Goal: Task Accomplishment & Management: Complete application form

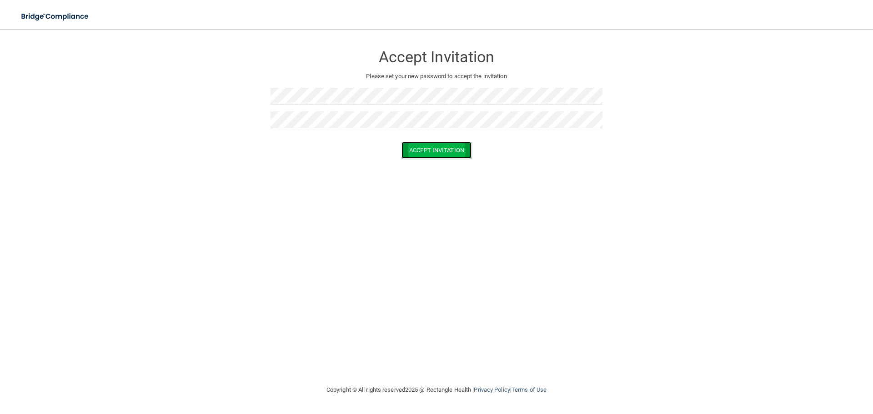
click at [445, 151] on button "Accept Invitation" at bounding box center [437, 150] width 70 height 17
click at [443, 158] on button "Accept Invitation" at bounding box center [437, 163] width 70 height 17
click at [430, 164] on button "Accept Invitation" at bounding box center [437, 163] width 70 height 17
click at [443, 142] on p "Token is invalid or blank." at bounding box center [437, 142] width 332 height 11
click at [463, 142] on p "Token is invalid or blank." at bounding box center [437, 142] width 332 height 11
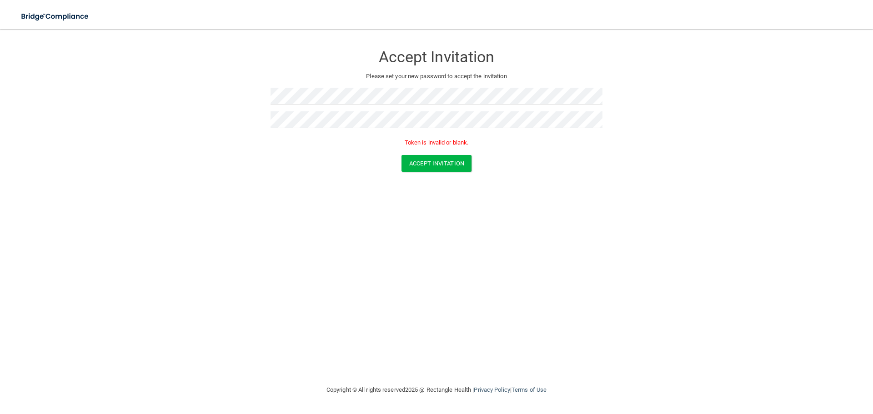
drag, startPoint x: 504, startPoint y: 145, endPoint x: 511, endPoint y: 146, distance: 7.4
click at [507, 146] on p "Token is invalid or blank." at bounding box center [437, 142] width 332 height 11
click at [534, 152] on div "Token is invalid or blank." at bounding box center [437, 145] width 332 height 20
click at [444, 161] on button "Accept Invitation" at bounding box center [437, 163] width 70 height 17
drag, startPoint x: 469, startPoint y: 143, endPoint x: 398, endPoint y: 144, distance: 70.9
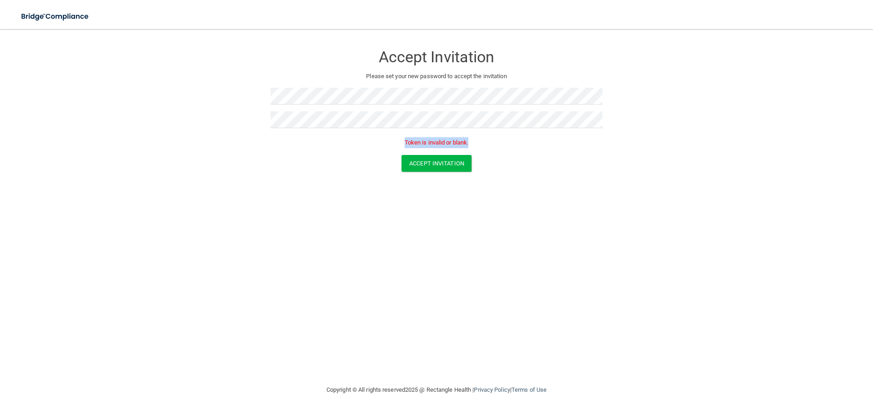
click at [398, 144] on p "Token is invalid or blank." at bounding box center [437, 142] width 332 height 11
copy p "Token is invalid or blank."
